Goal: Find specific page/section

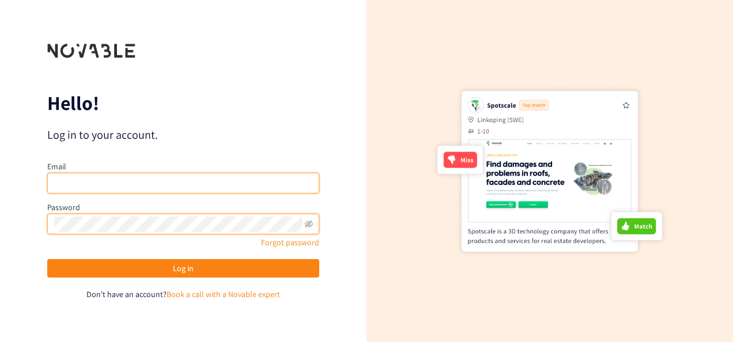
click at [76, 184] on input "email" at bounding box center [183, 183] width 272 height 21
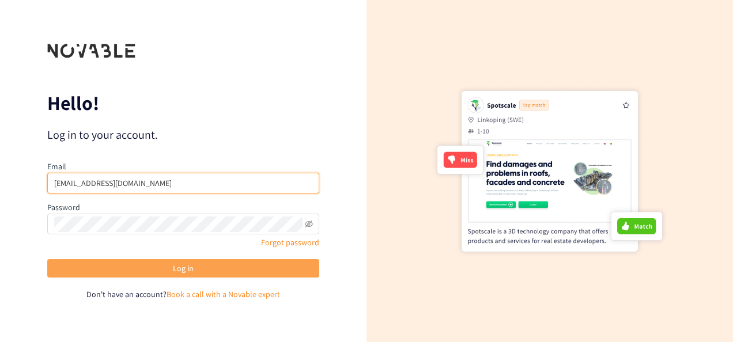
type input "[EMAIL_ADDRESS][DOMAIN_NAME]"
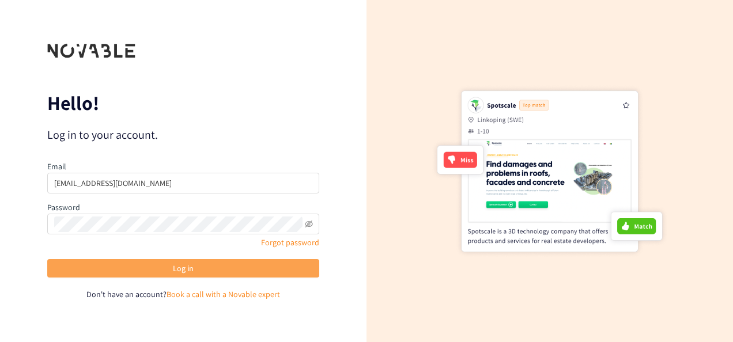
click at [113, 270] on button "Log in" at bounding box center [183, 268] width 272 height 18
